Goal: Transaction & Acquisition: Purchase product/service

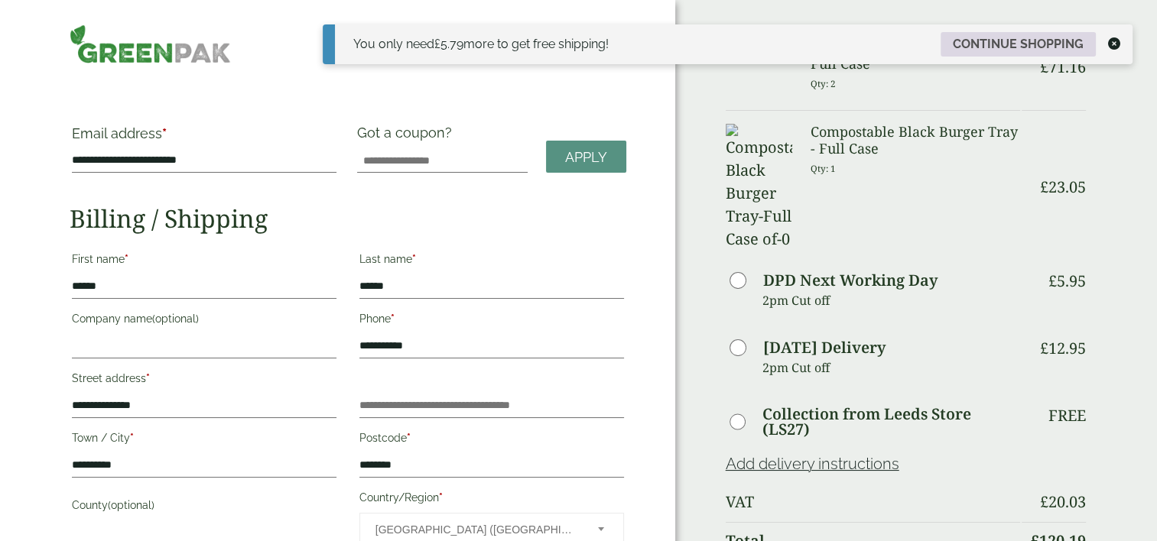
click at [1018, 46] on link "Continue shopping" at bounding box center [1017, 44] width 155 height 24
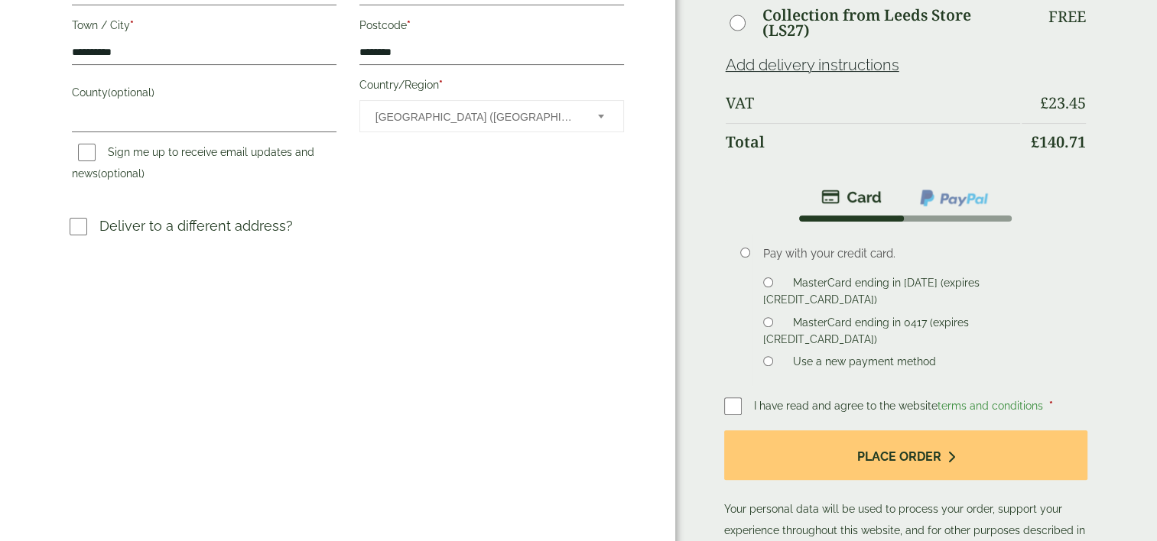
scroll to position [414, 0]
click at [835, 399] on span "I have read and agree to the website terms and conditions" at bounding box center [900, 405] width 292 height 12
click at [881, 316] on label "MasterCard ending in 0417 (expires 11/29)" at bounding box center [865, 333] width 205 height 34
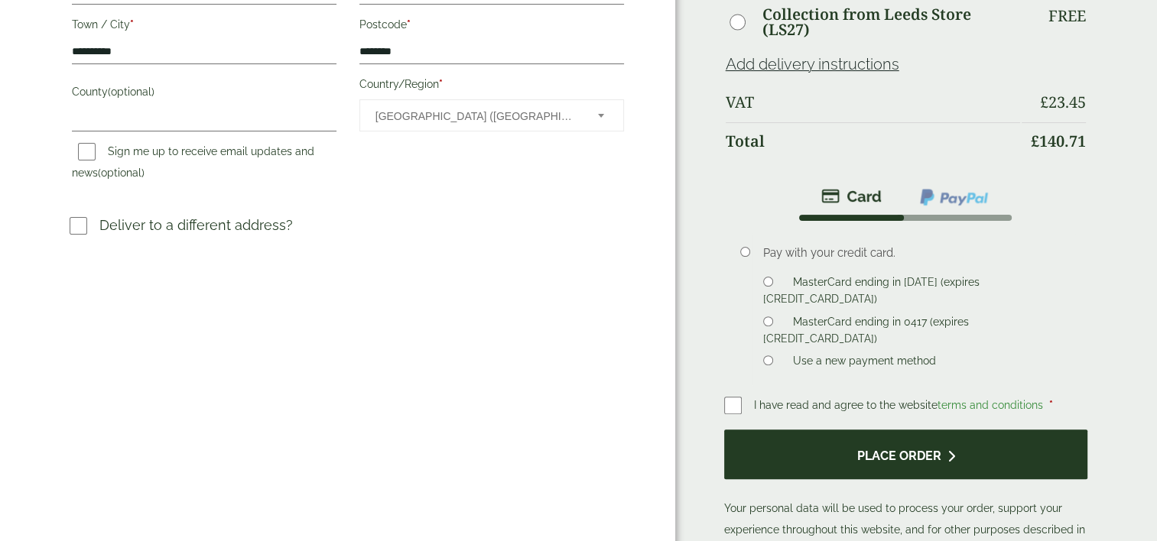
click at [904, 430] on button "Place order" at bounding box center [906, 455] width 364 height 50
